Goal: Information Seeking & Learning: Learn about a topic

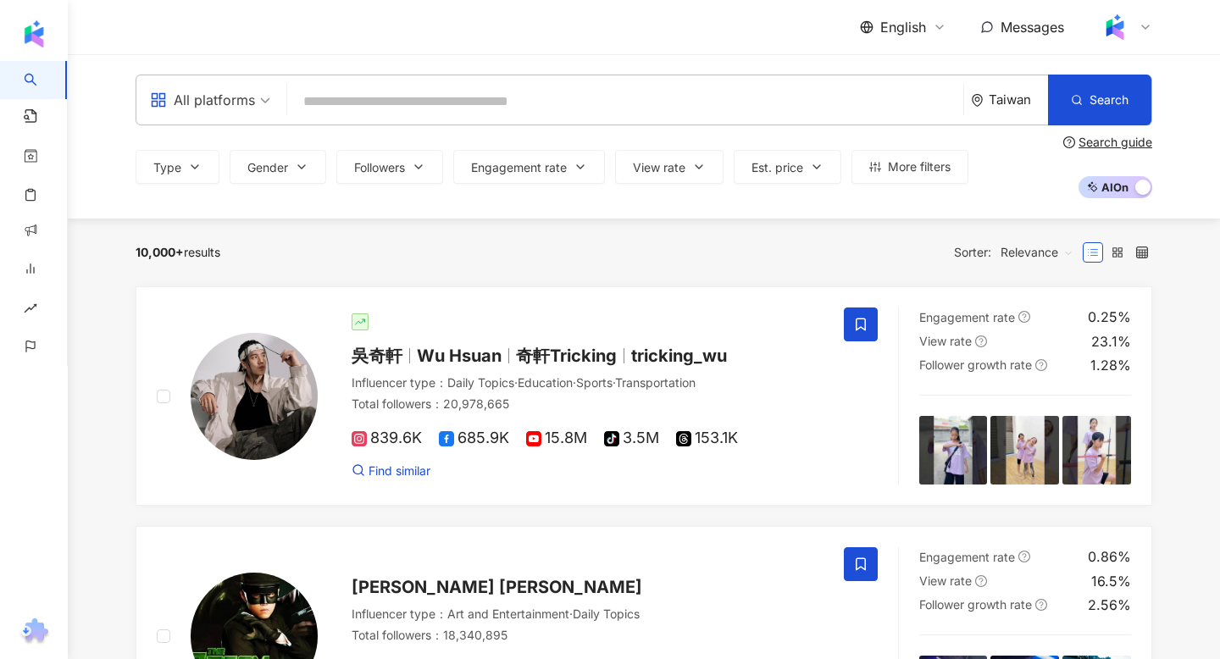
click at [790, 111] on input "search" at bounding box center [625, 102] width 662 height 32
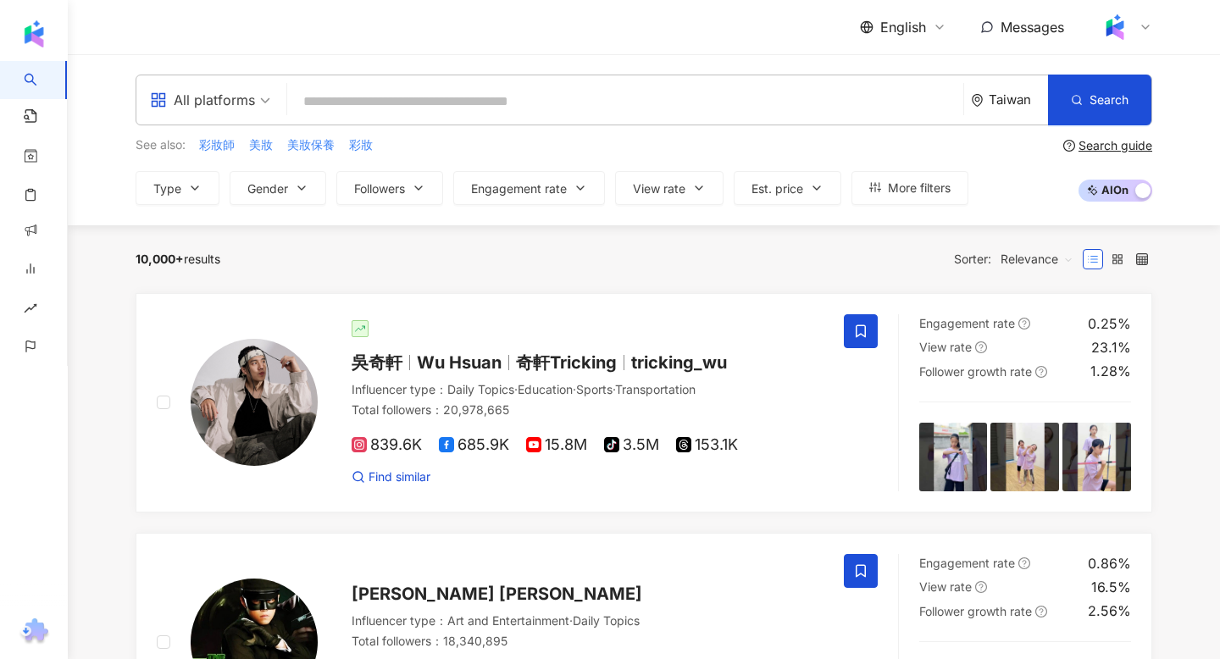
type input "*"
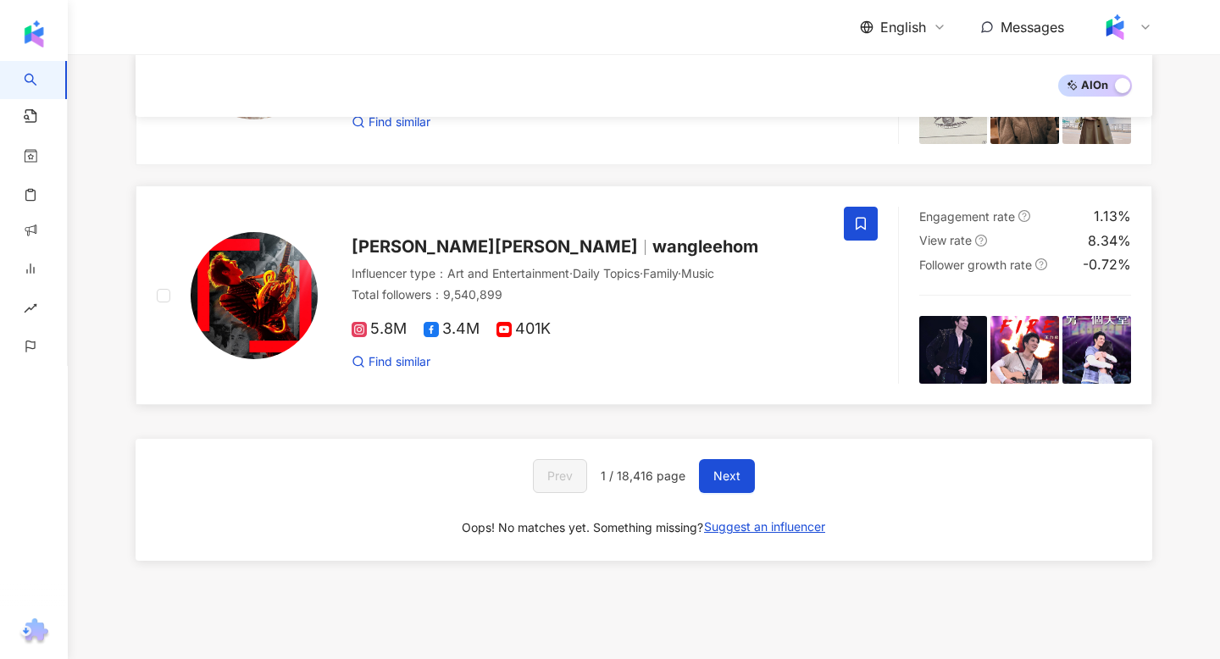
scroll to position [2750, 0]
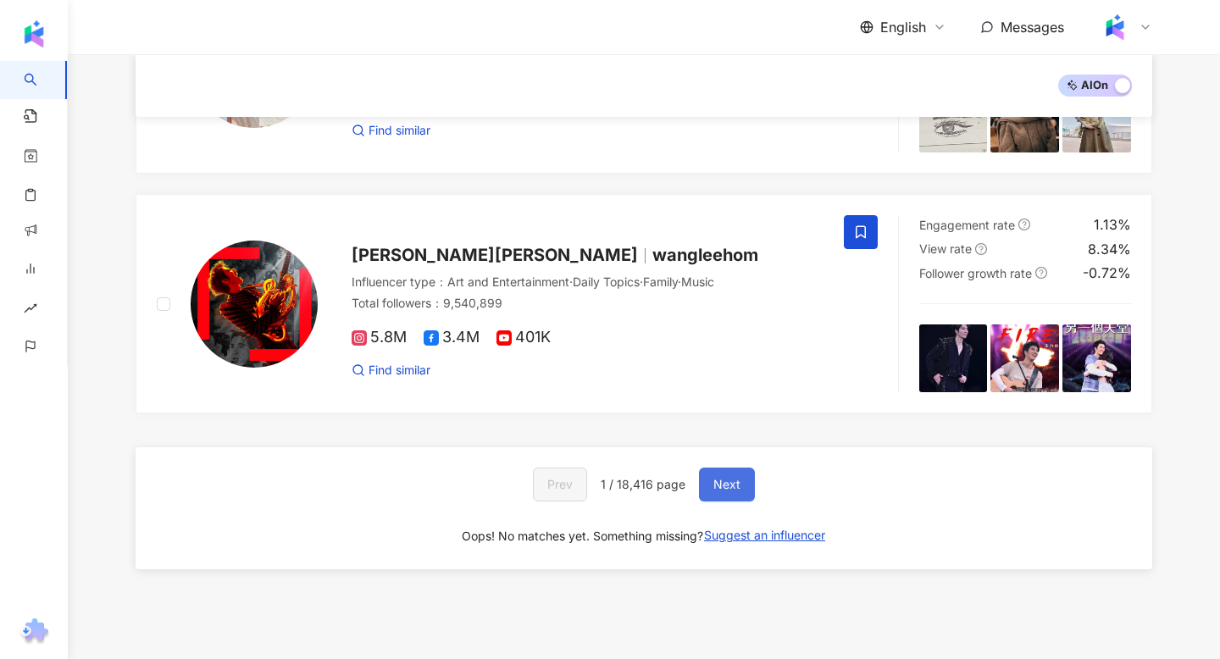
click at [737, 478] on span "Next" at bounding box center [726, 485] width 27 height 14
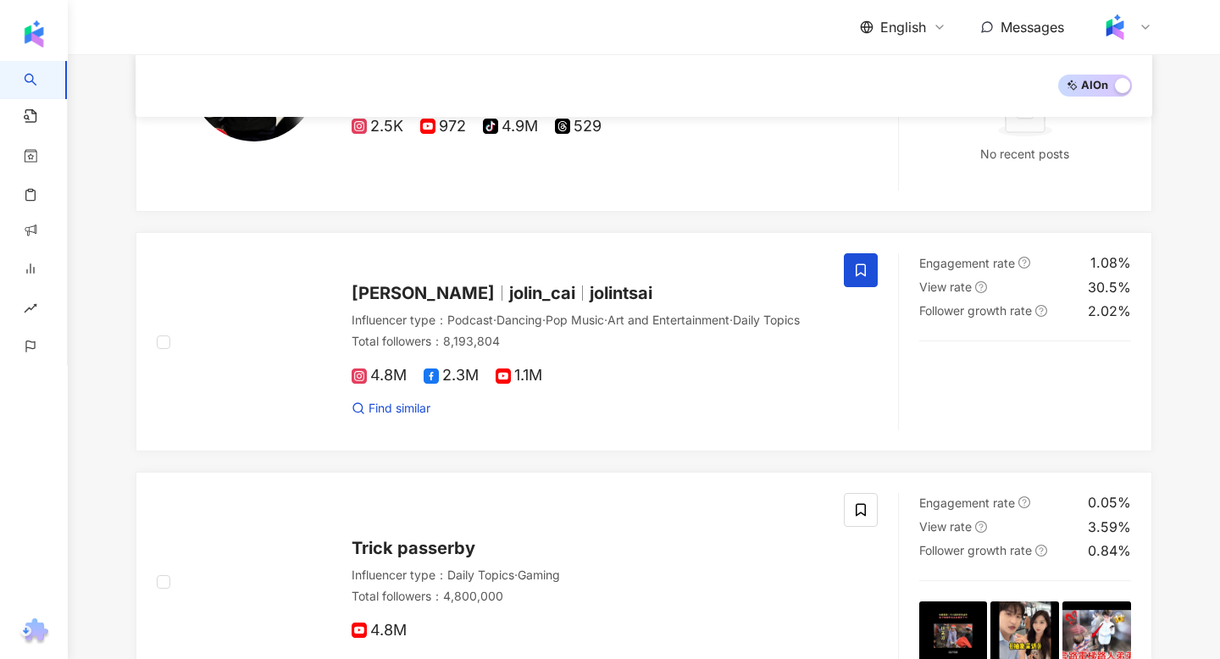
scroll to position [1350, 0]
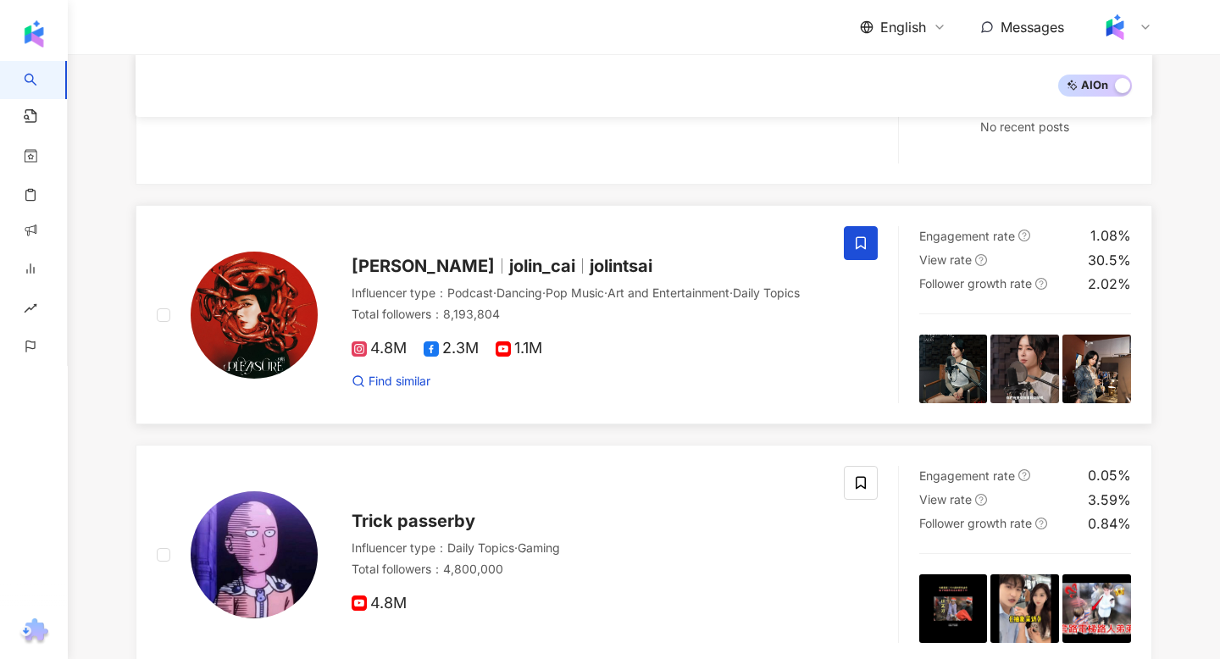
click at [618, 285] on div "Influencer type ： Podcast · Dancing · Pop Music · Art and Entertainment · Daily…" at bounding box center [588, 293] width 472 height 17
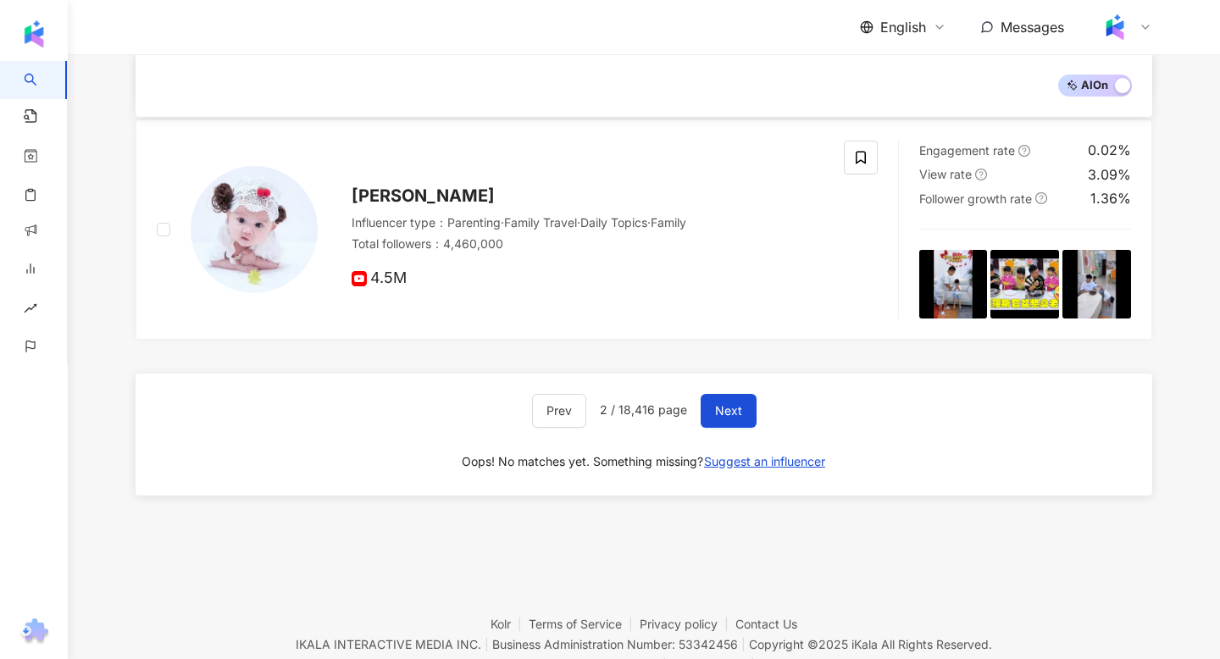
scroll to position [2921, 0]
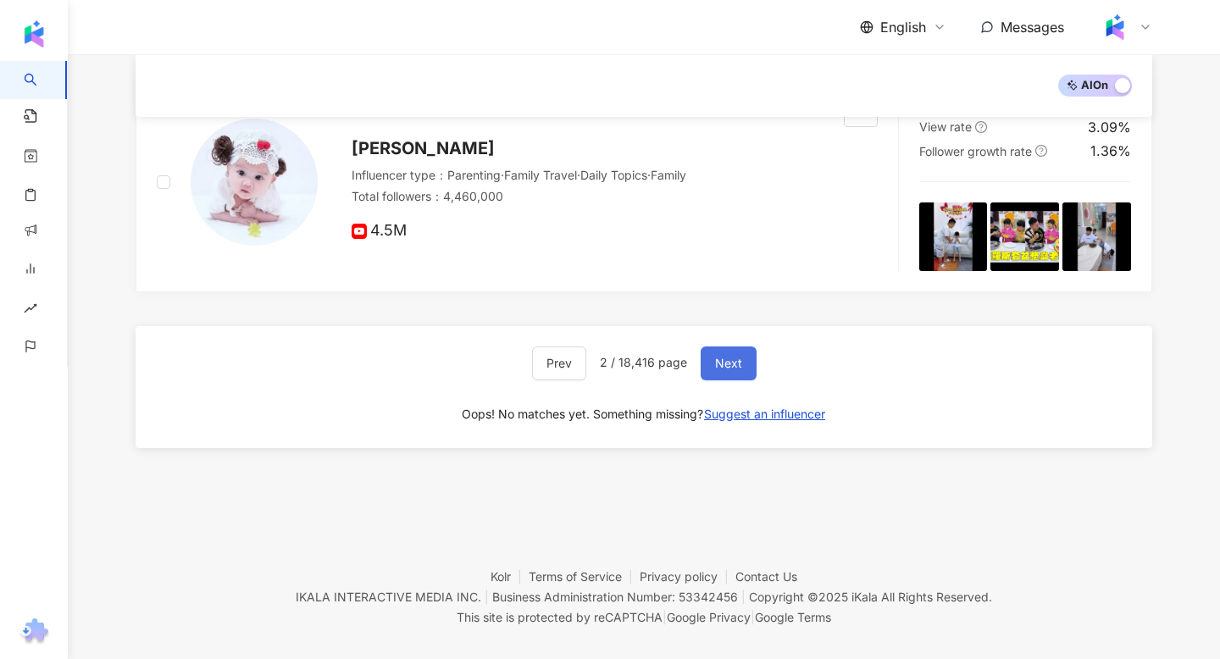
click at [710, 351] on button "Next" at bounding box center [729, 363] width 56 height 34
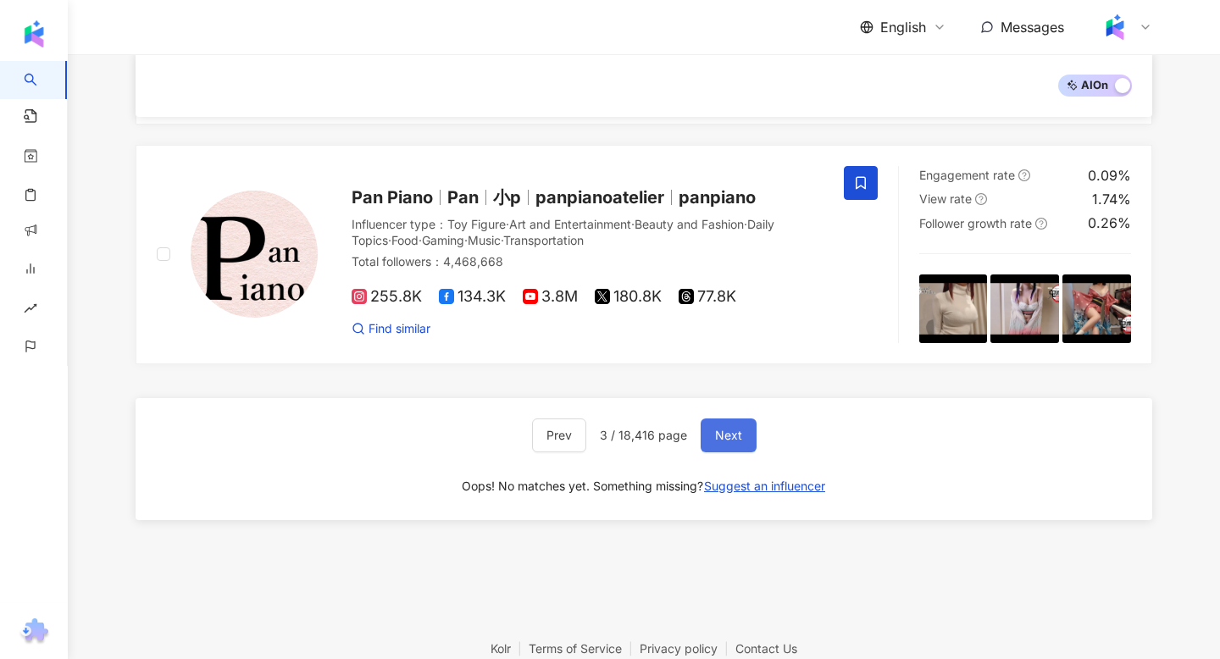
scroll to position [2798, 0]
click at [740, 437] on button "Next" at bounding box center [729, 435] width 56 height 34
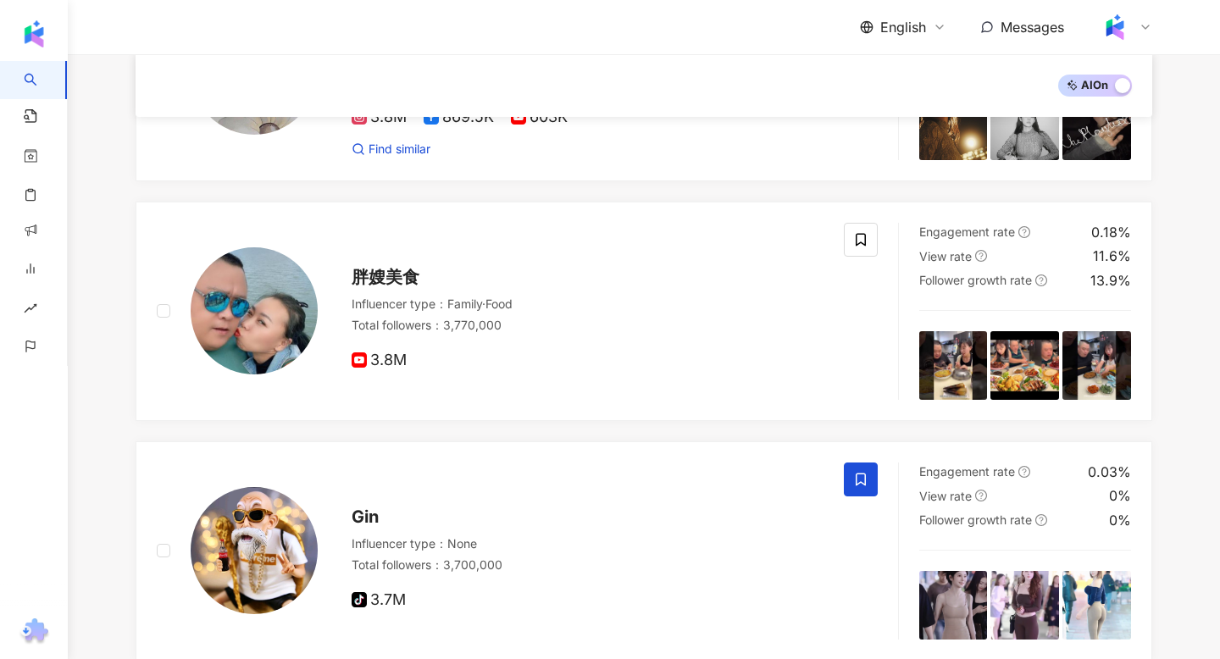
scroll to position [563, 0]
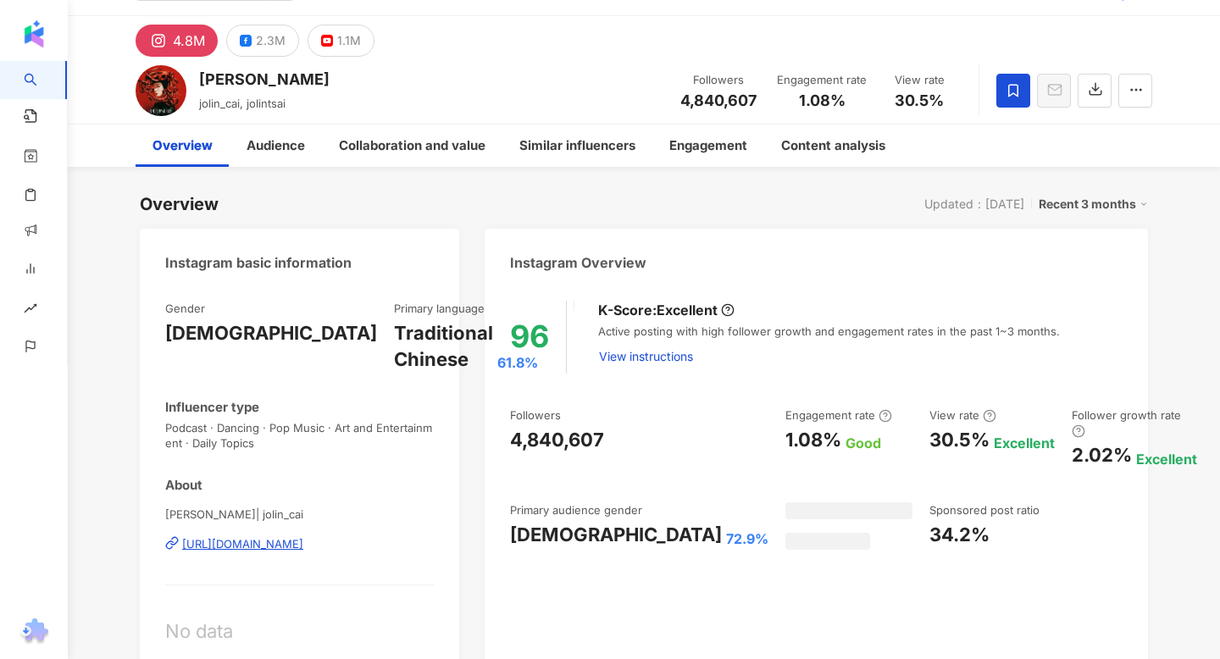
scroll to position [42, 0]
